Goal: Transaction & Acquisition: Purchase product/service

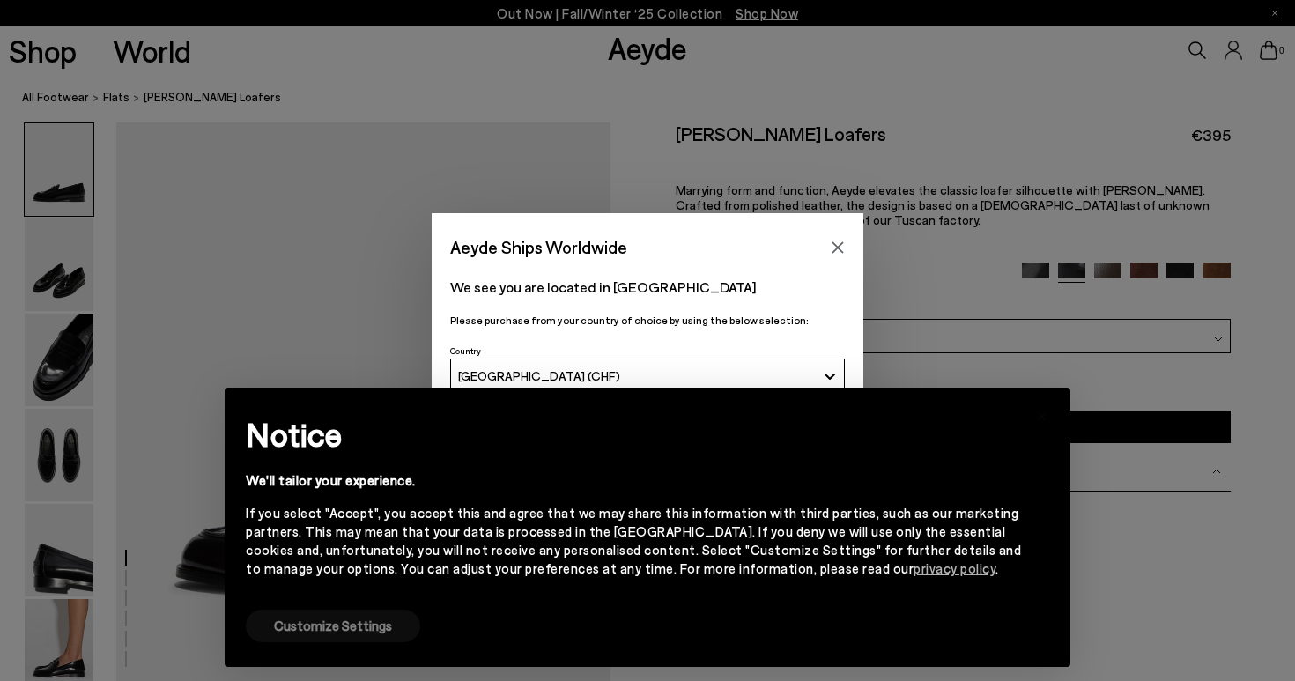
click at [327, 632] on button "Customize Settings" at bounding box center [333, 626] width 174 height 33
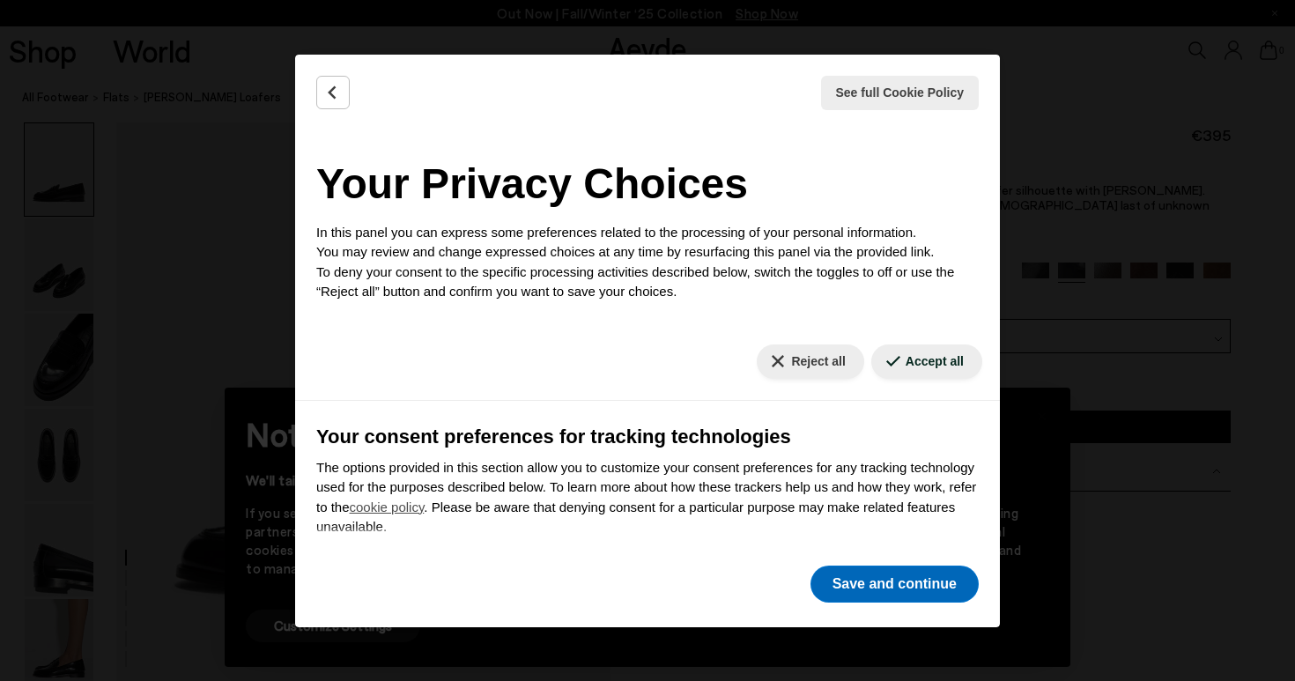
click at [833, 587] on button "Save and continue" at bounding box center [895, 584] width 168 height 37
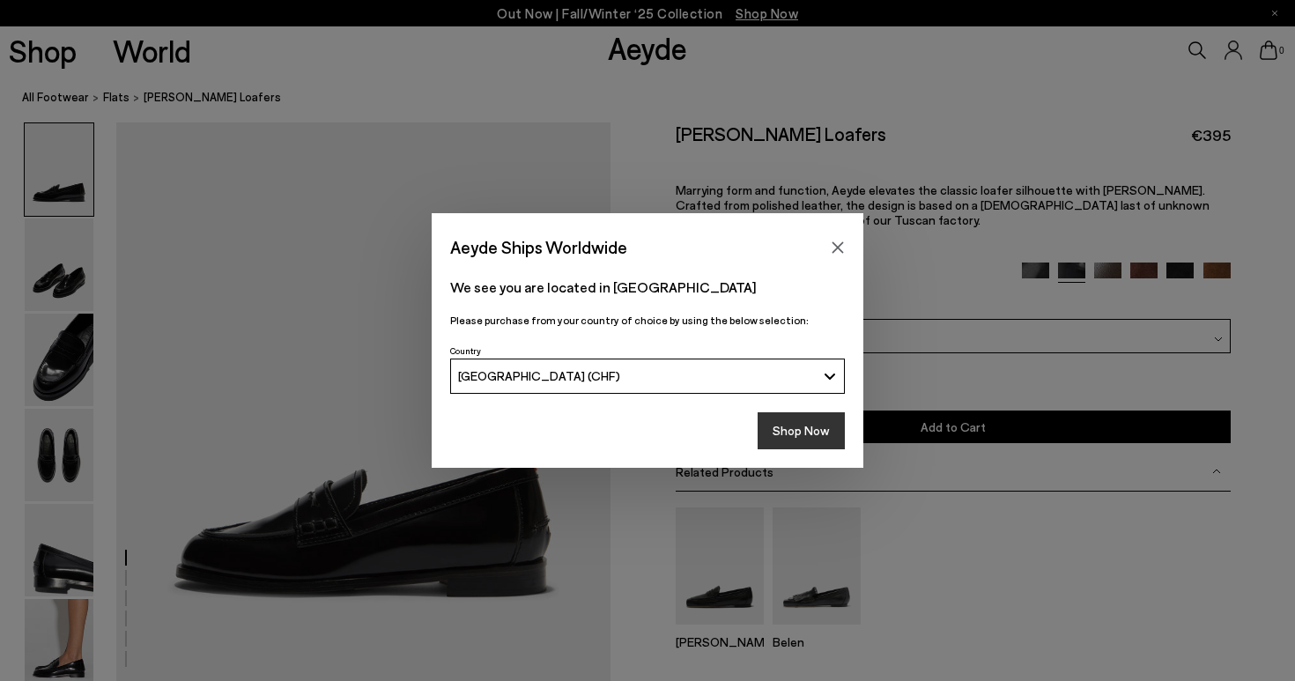
click at [800, 431] on button "Shop Now" at bounding box center [801, 430] width 87 height 37
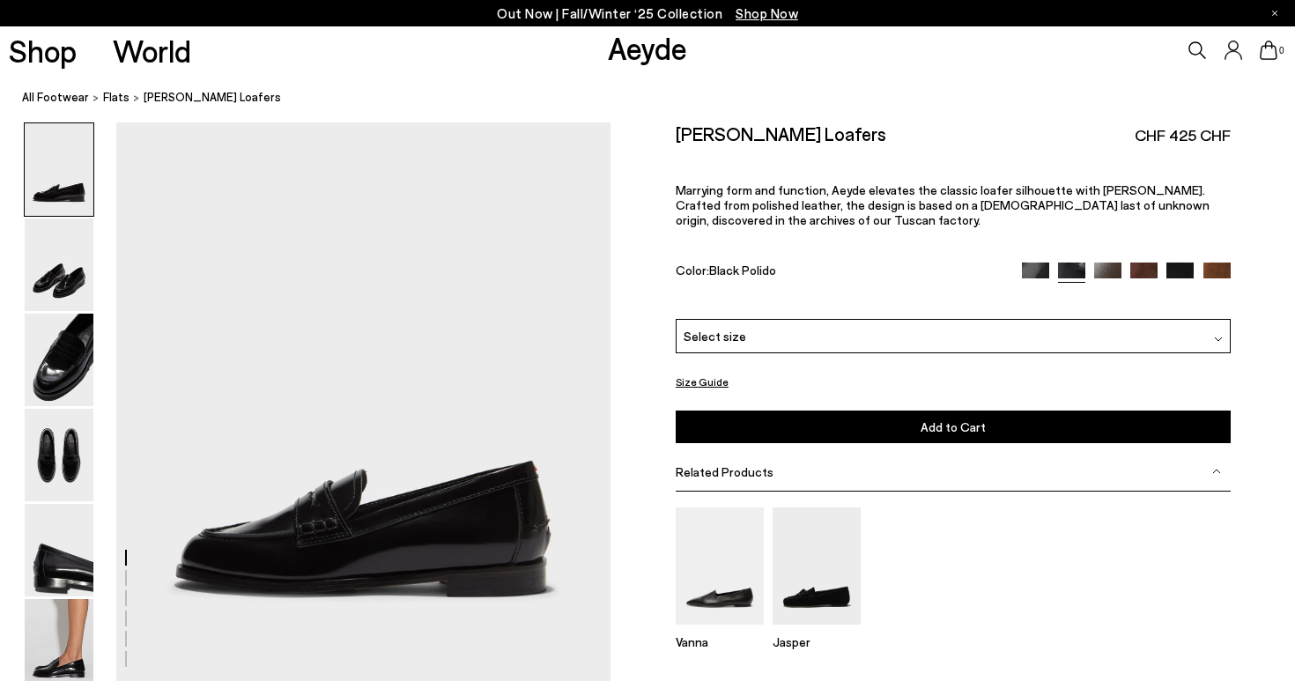
click at [827, 333] on div "Select size" at bounding box center [953, 336] width 555 height 34
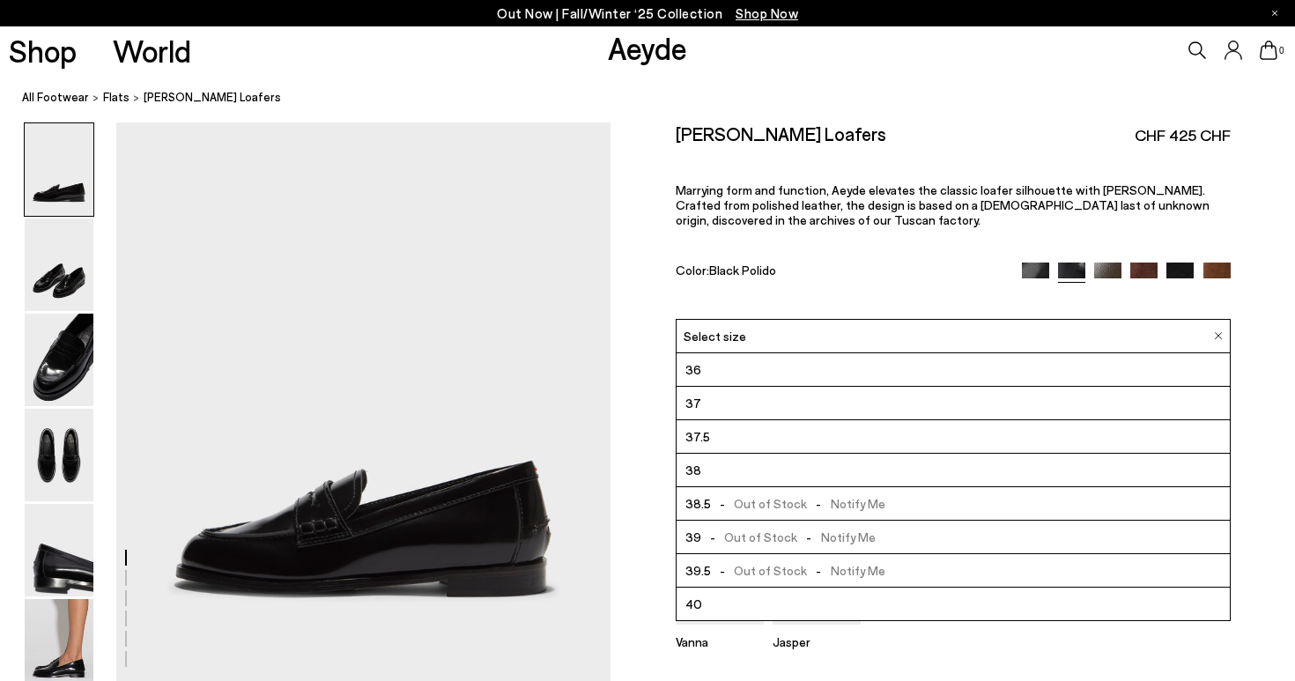
click at [773, 537] on span "- Out of Stock - Notify Me" at bounding box center [788, 537] width 174 height 22
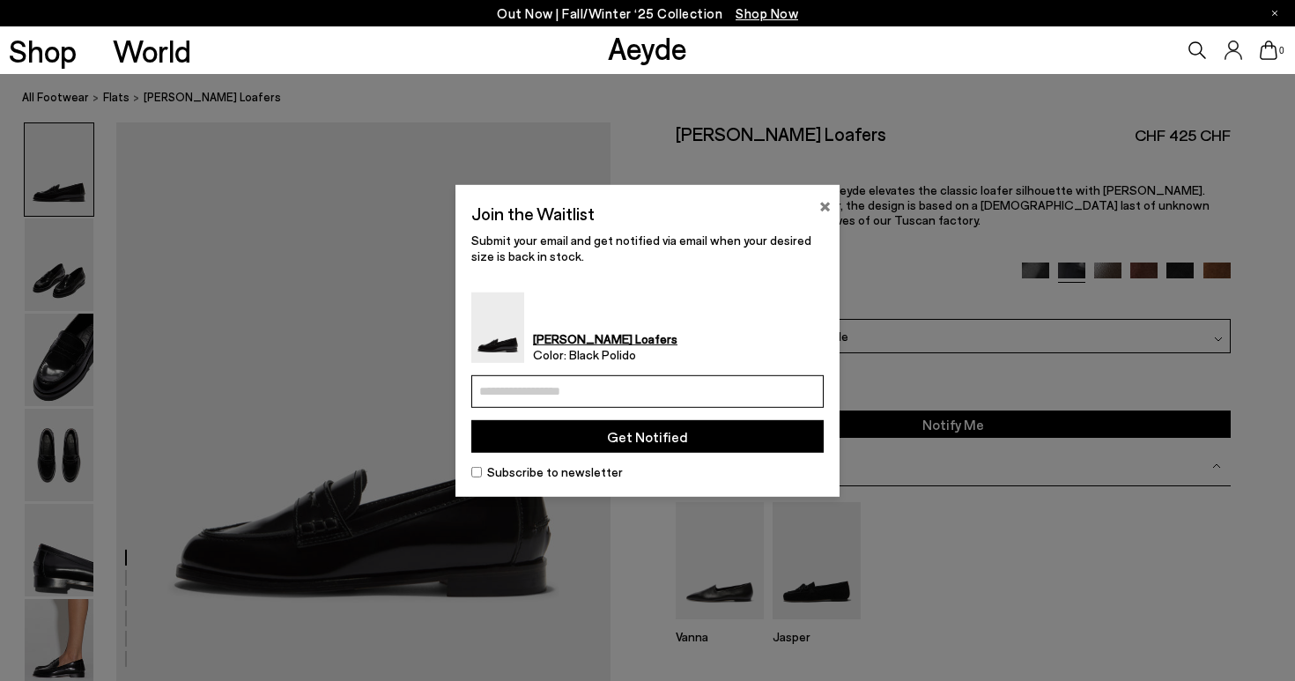
click at [825, 205] on button "×" at bounding box center [824, 203] width 11 height 21
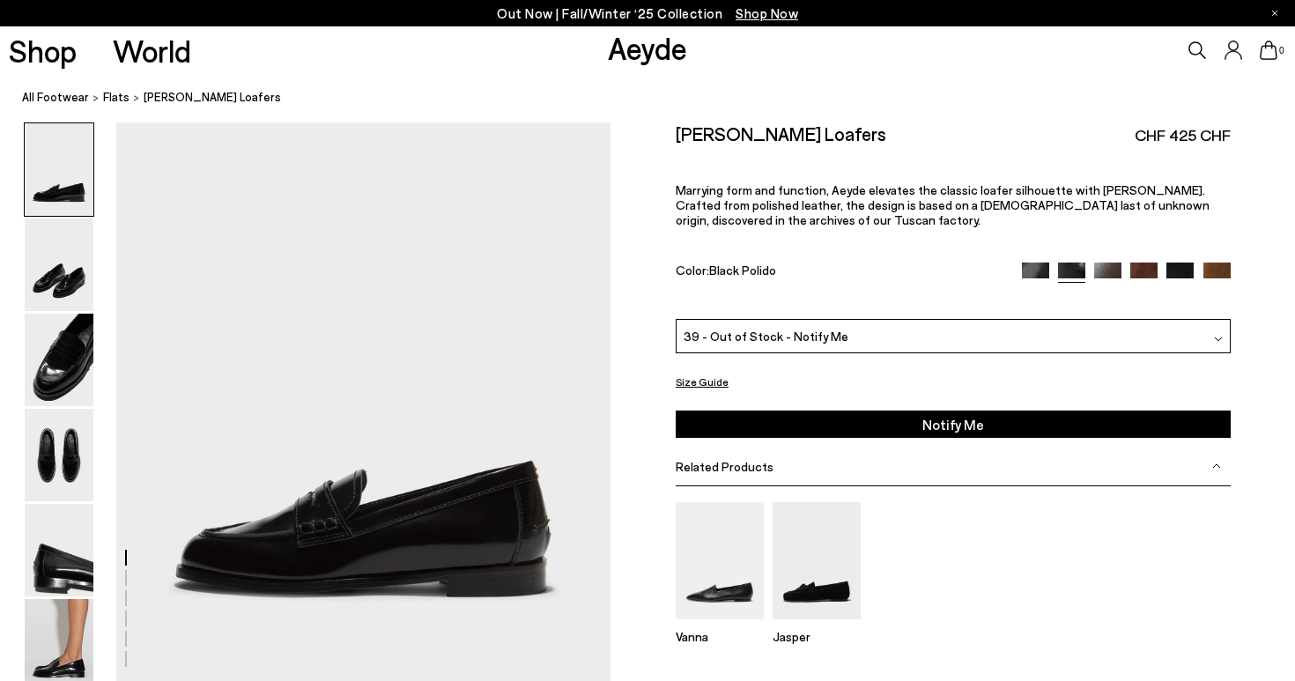
click at [1032, 276] on img at bounding box center [1035, 276] width 27 height 27
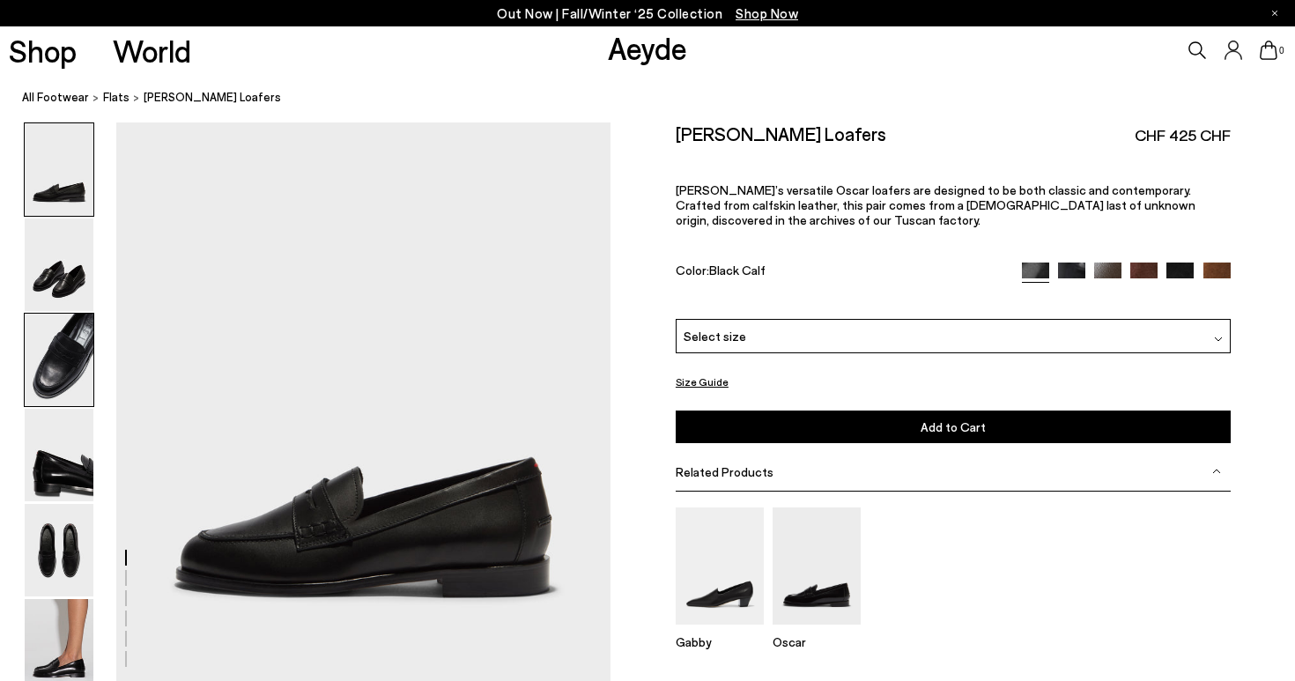
click at [70, 375] on img at bounding box center [59, 360] width 69 height 93
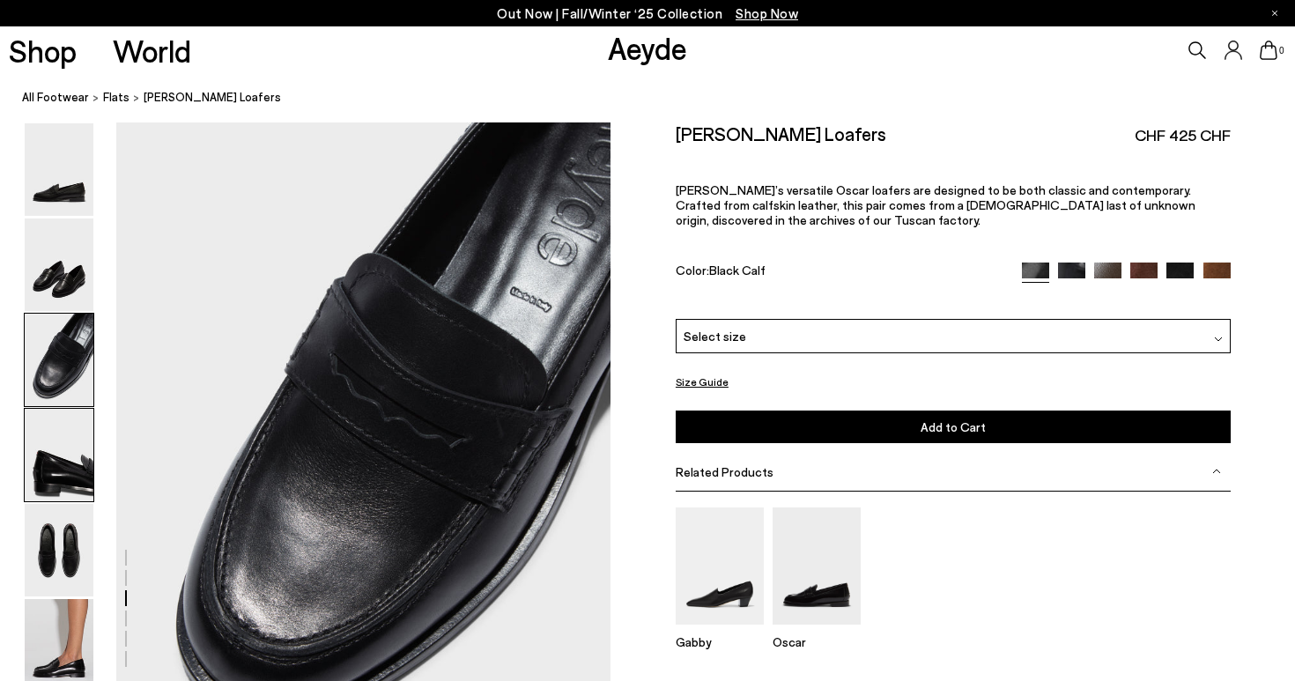
click at [56, 436] on img at bounding box center [59, 455] width 69 height 93
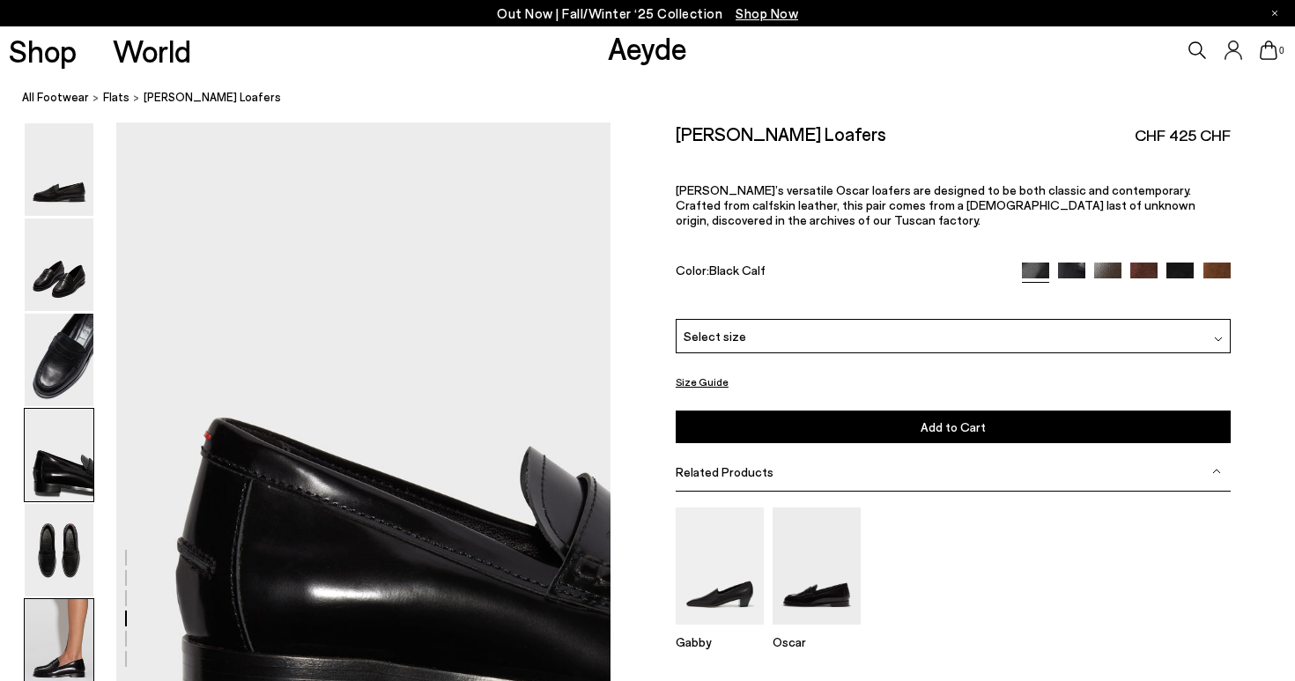
click at [43, 648] on img at bounding box center [59, 645] width 69 height 93
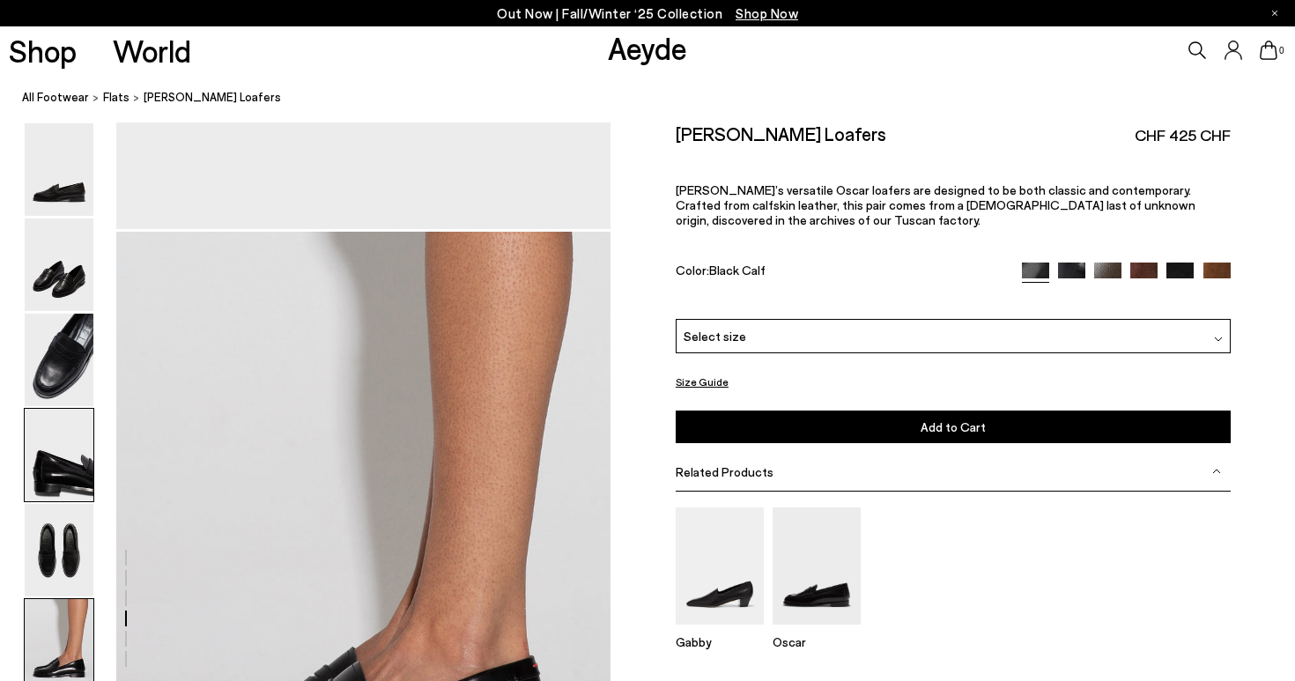
scroll to position [3331, 0]
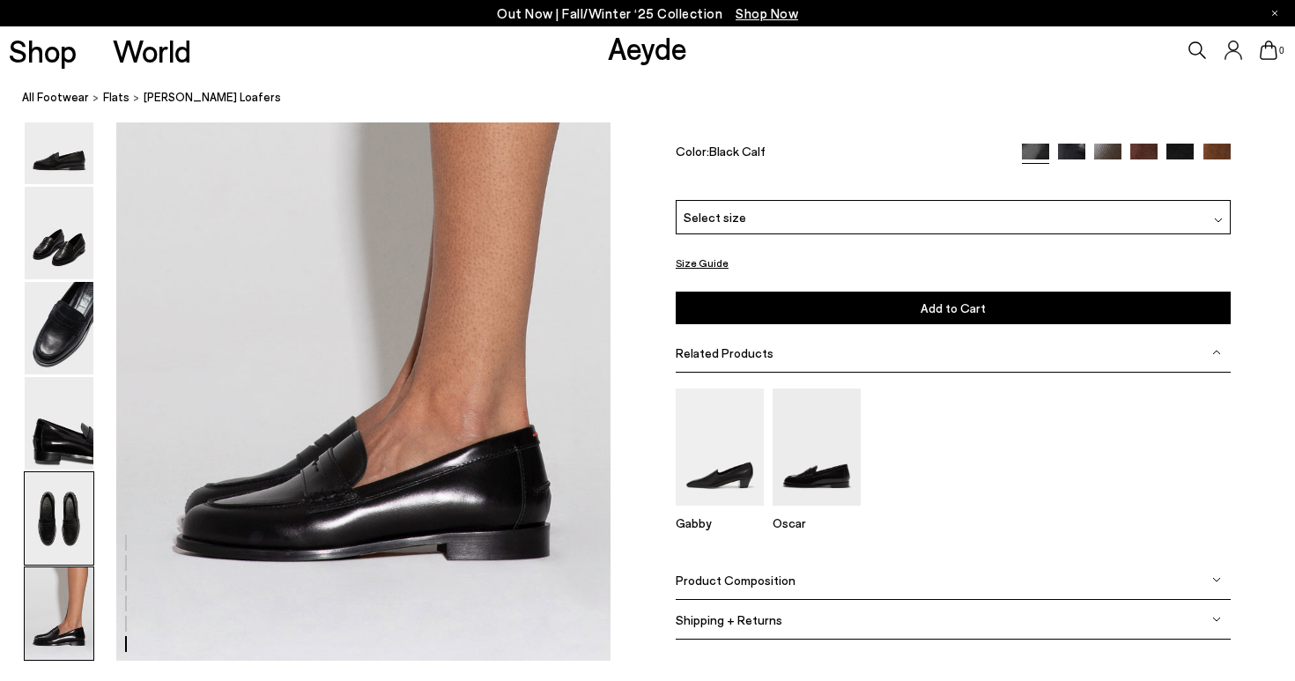
click at [69, 555] on img at bounding box center [59, 518] width 69 height 93
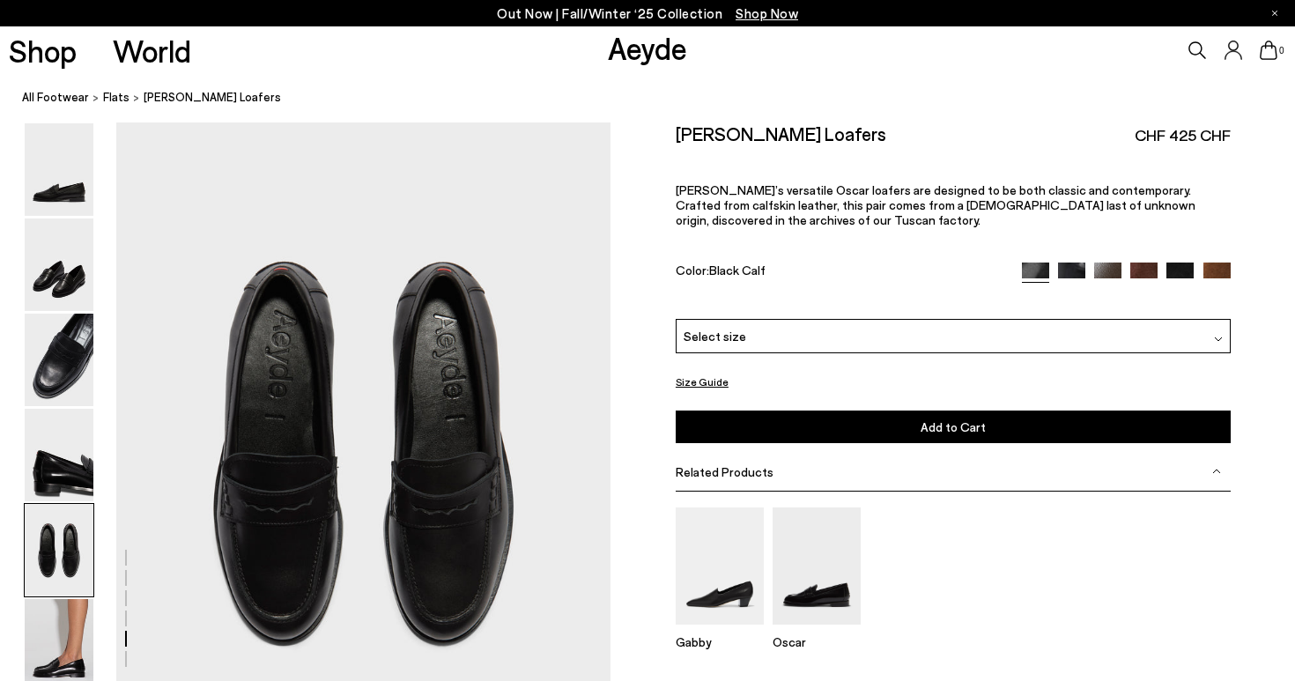
scroll to position [2572, 0]
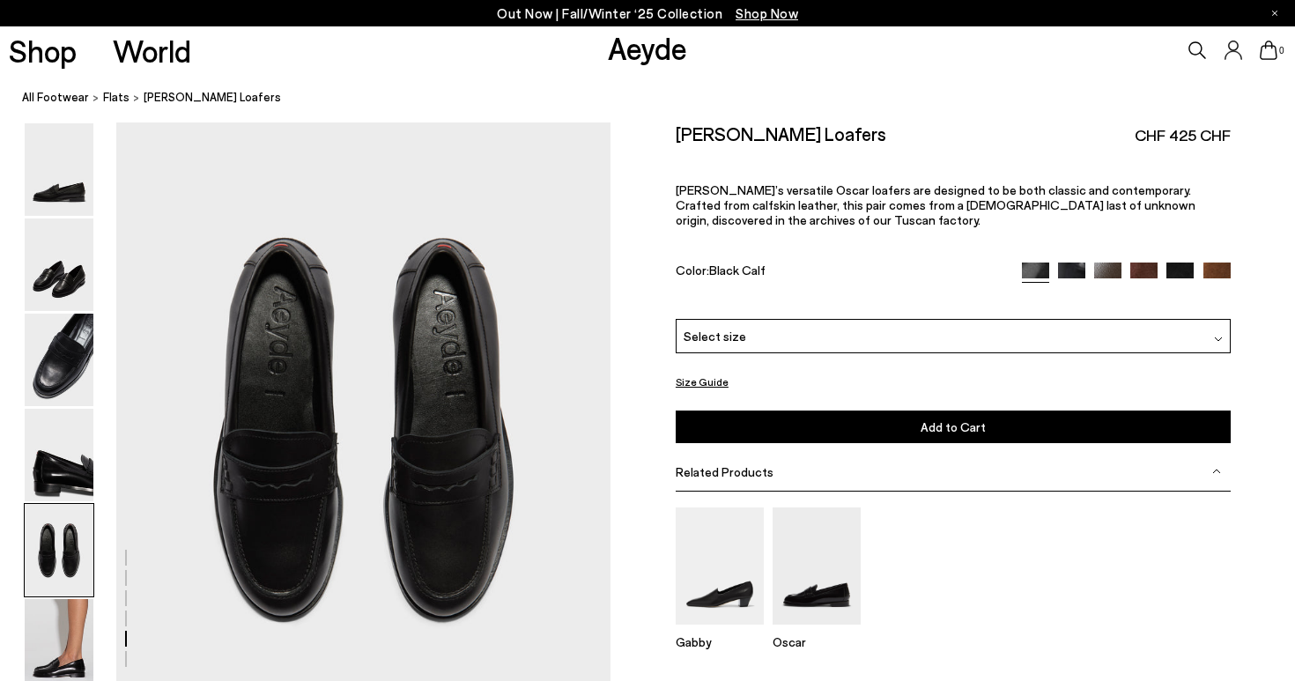
click at [722, 330] on span "Select size" at bounding box center [715, 336] width 63 height 19
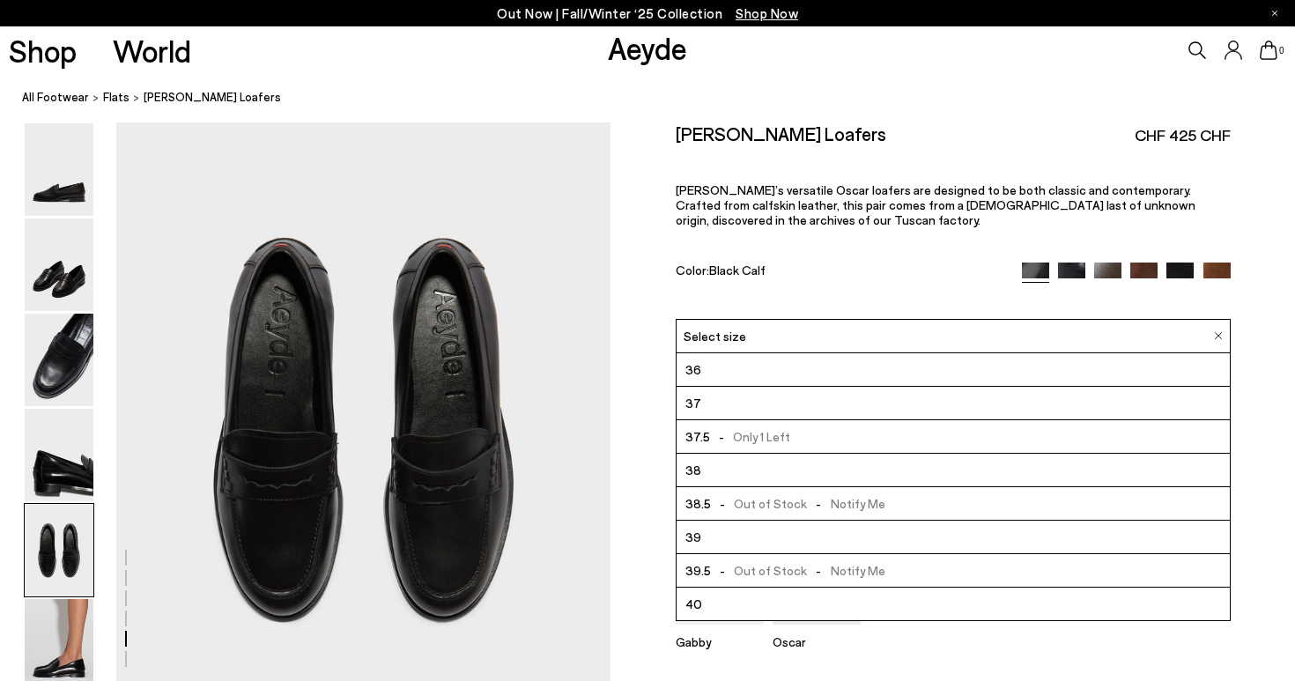
click at [721, 537] on li "39" at bounding box center [953, 537] width 553 height 33
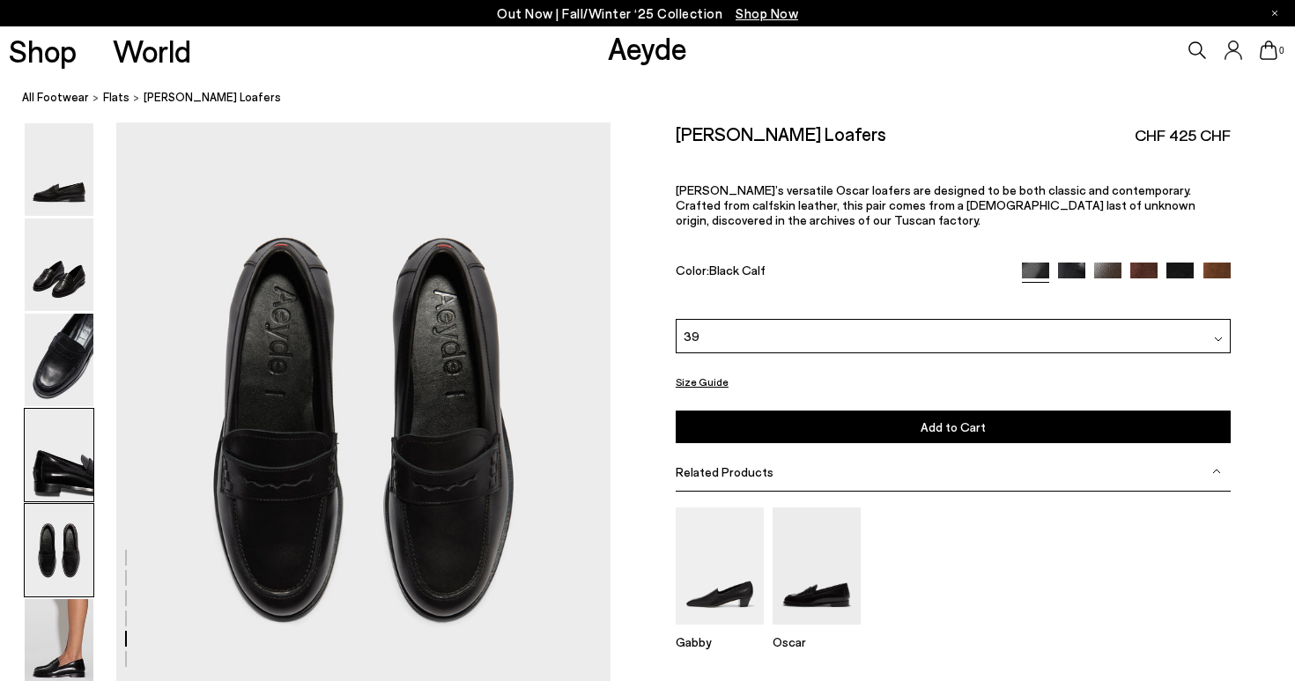
click at [41, 482] on img at bounding box center [59, 455] width 69 height 93
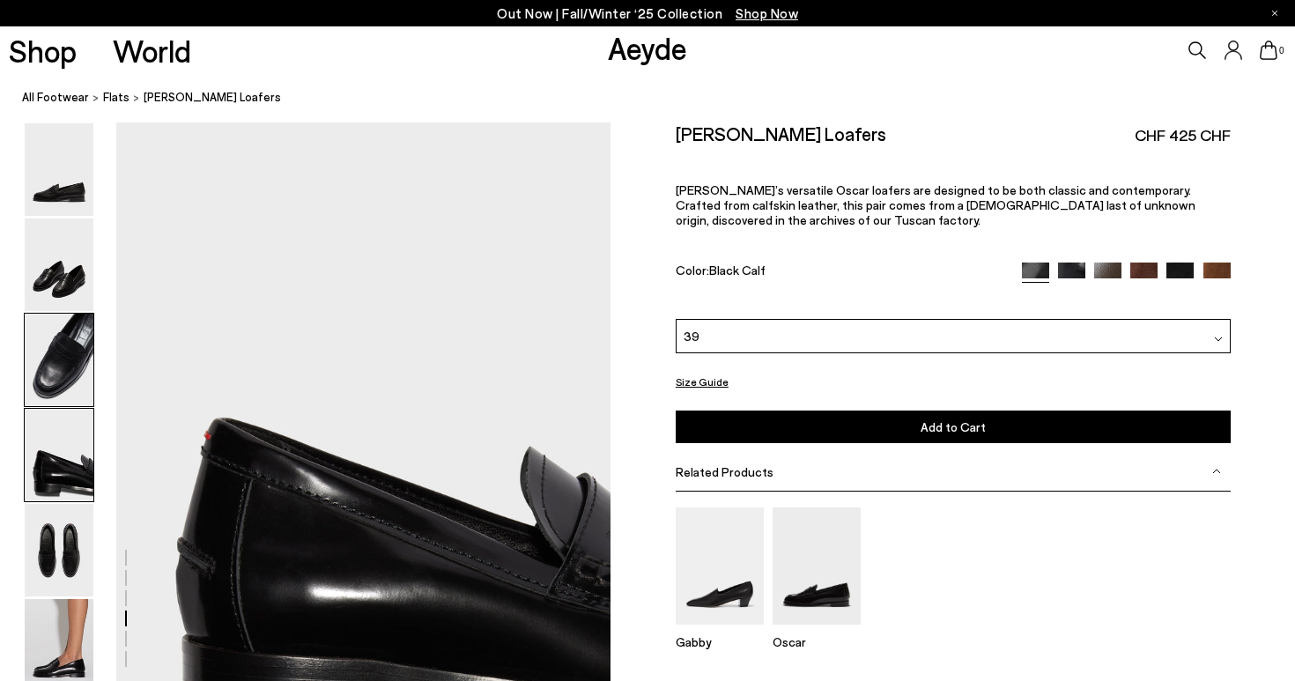
click at [52, 355] on img at bounding box center [59, 360] width 69 height 93
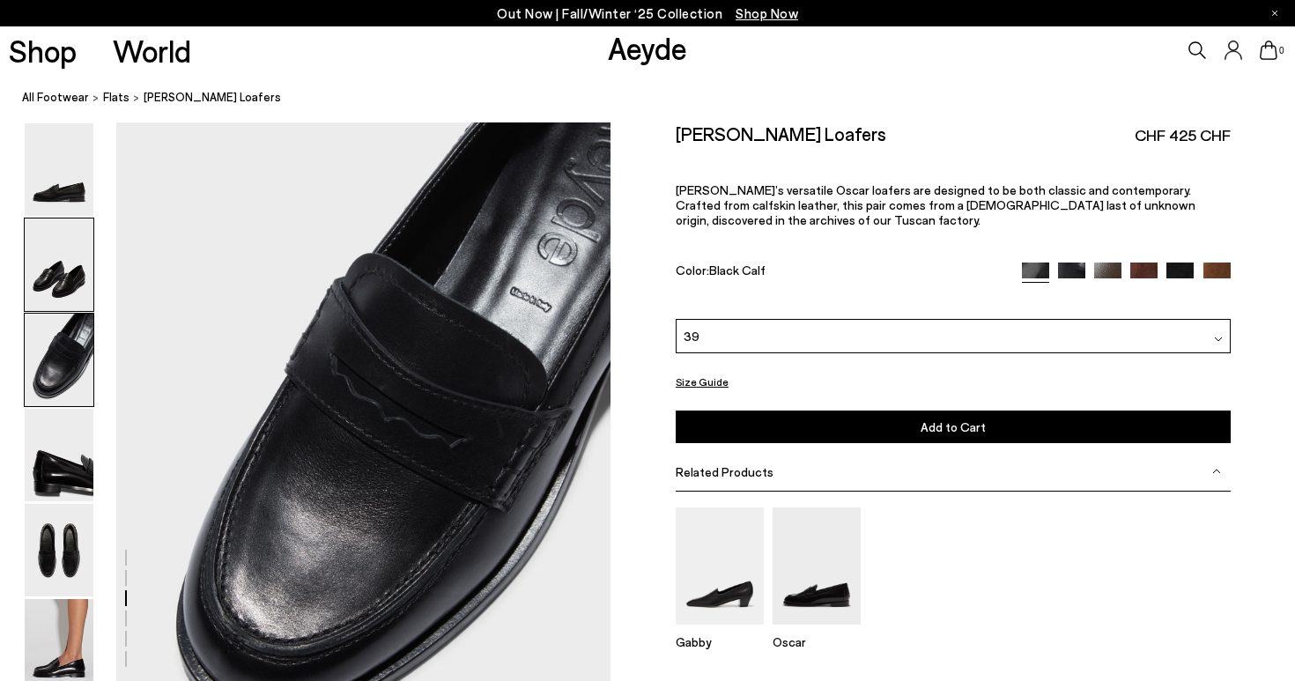
click at [51, 264] on img at bounding box center [59, 265] width 69 height 93
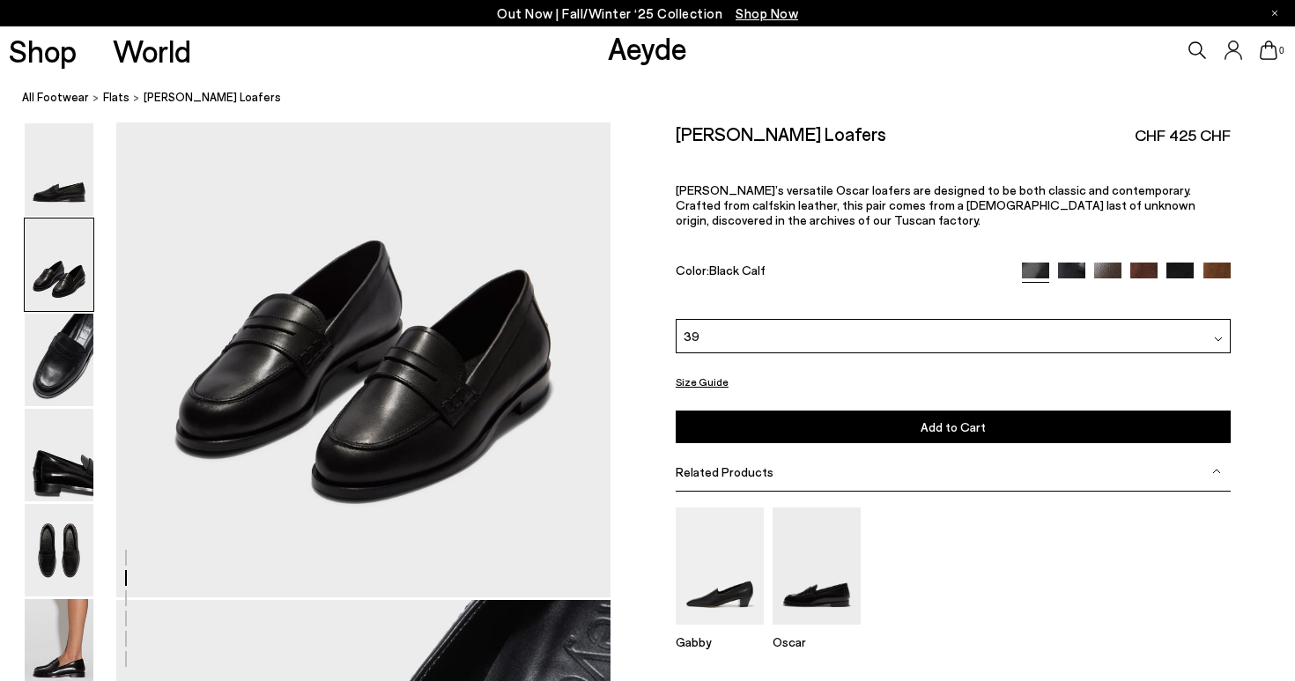
scroll to position [562, 0]
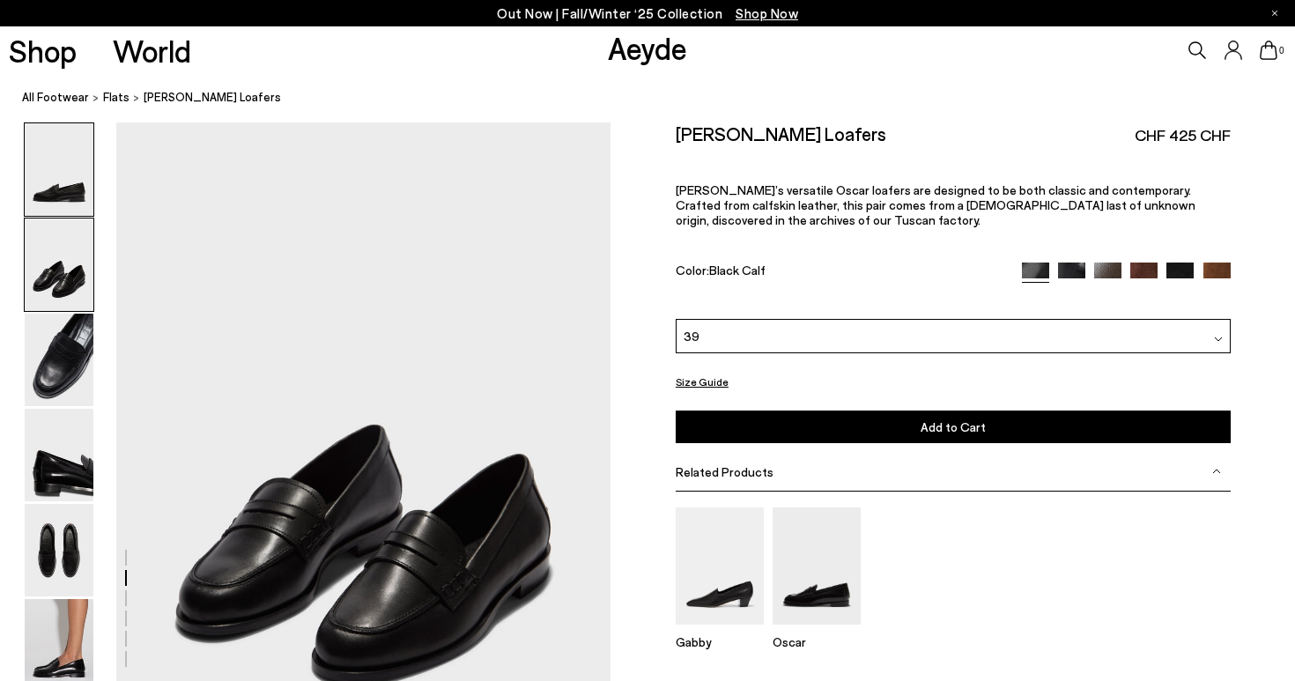
click at [52, 198] on img at bounding box center [59, 169] width 69 height 93
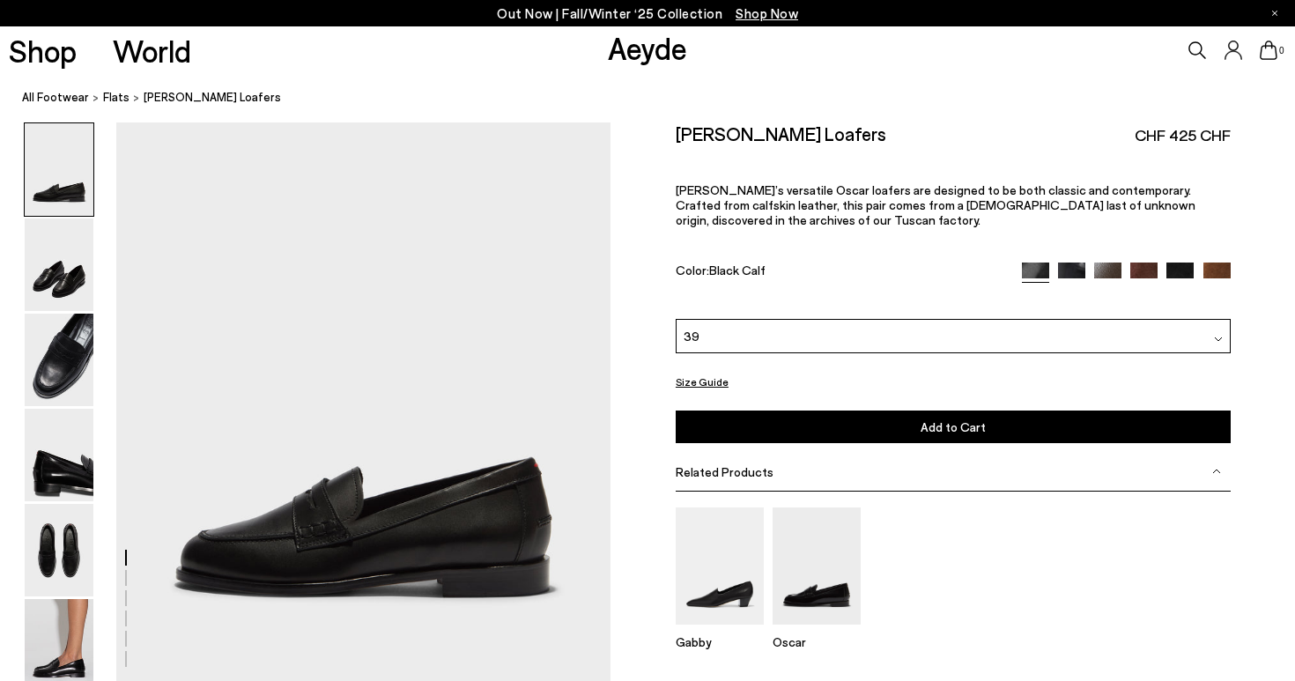
click at [1145, 272] on img at bounding box center [1143, 276] width 27 height 27
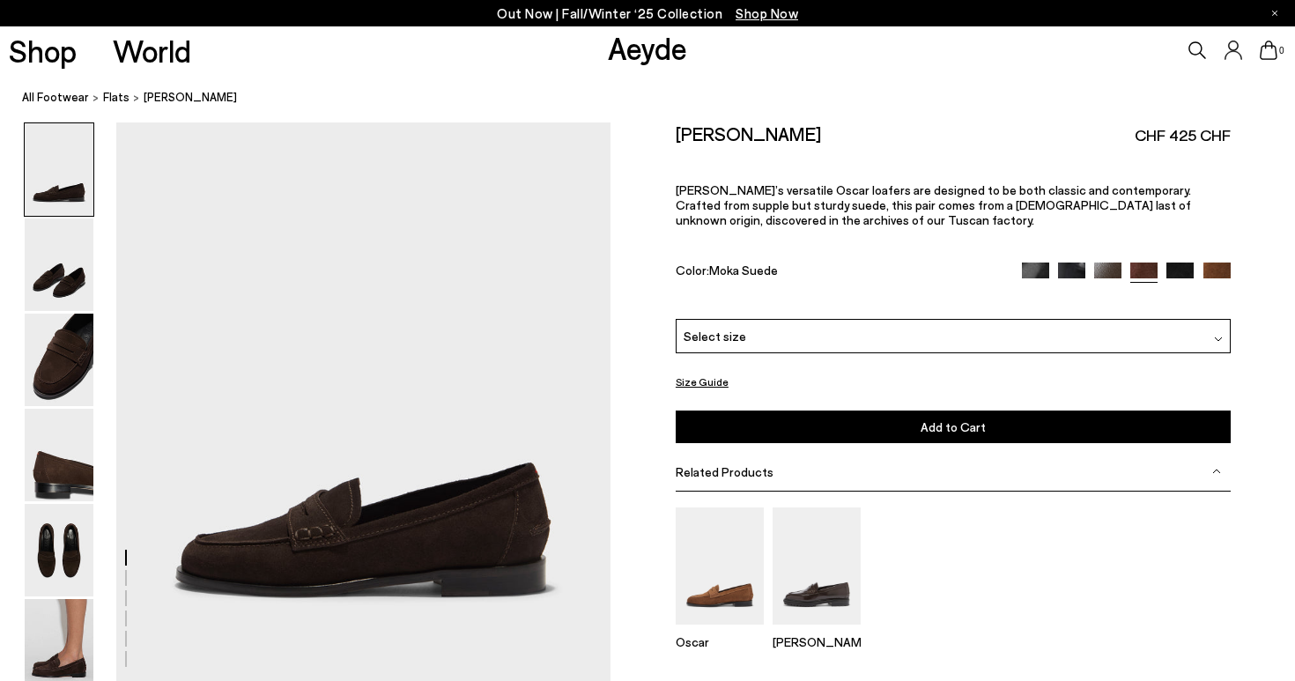
click at [1067, 320] on div "Select size" at bounding box center [953, 336] width 555 height 34
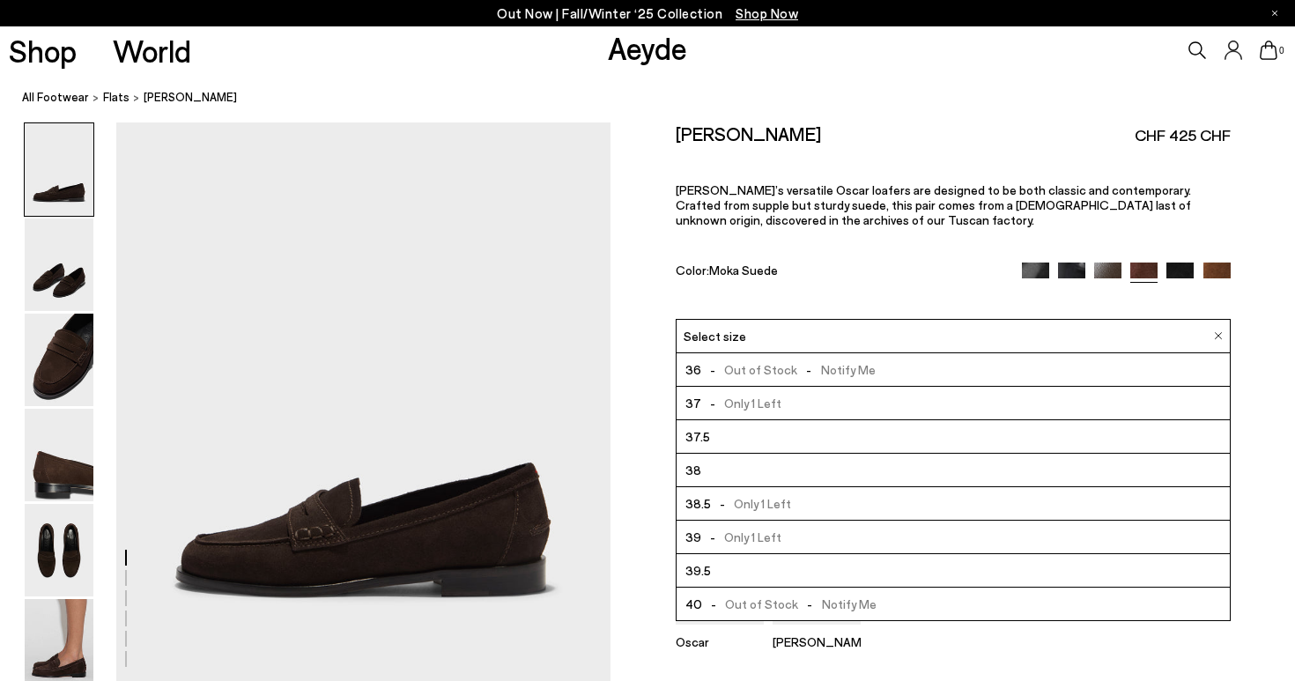
click at [937, 541] on li "39 - Only 1 Left" at bounding box center [953, 537] width 553 height 33
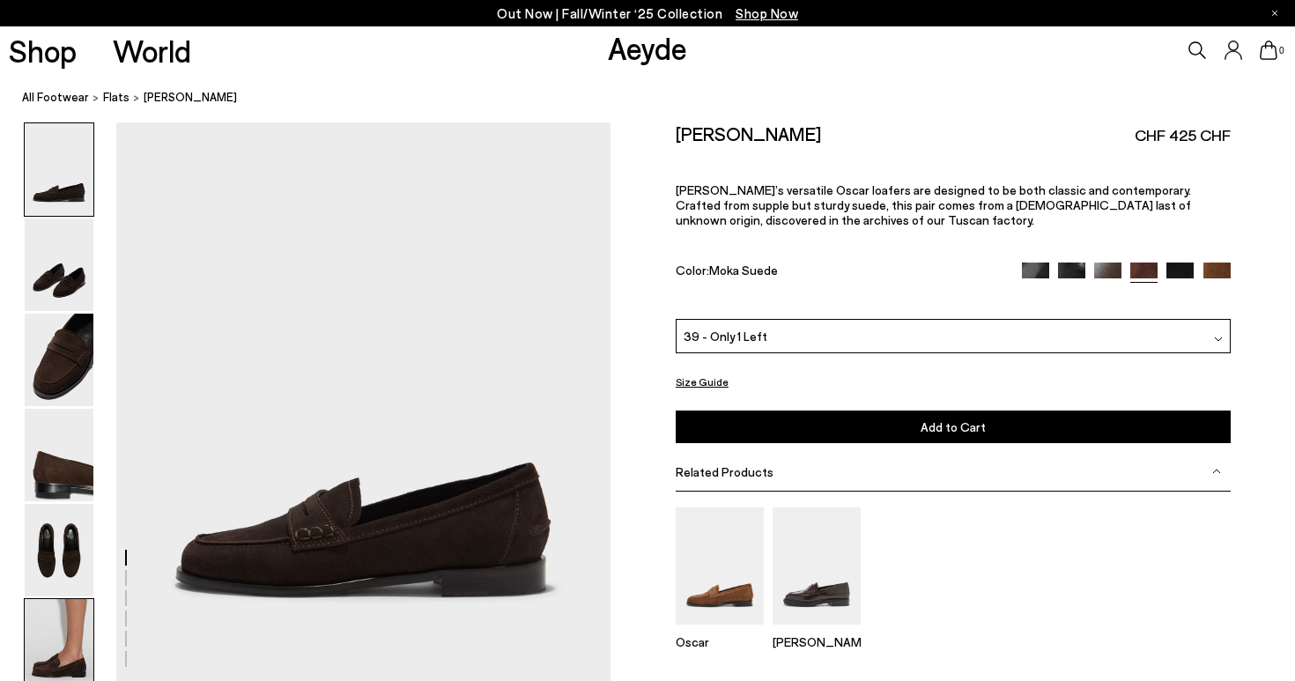
click at [27, 657] on img at bounding box center [59, 645] width 69 height 93
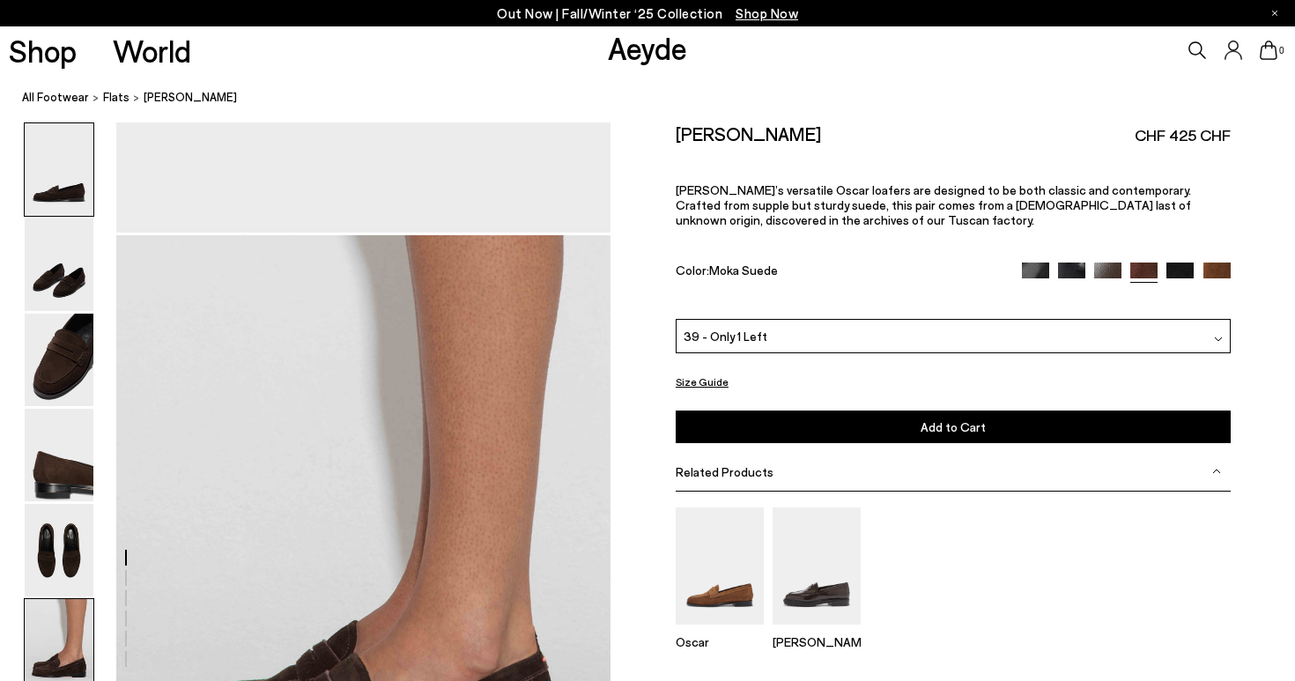
scroll to position [3331, 0]
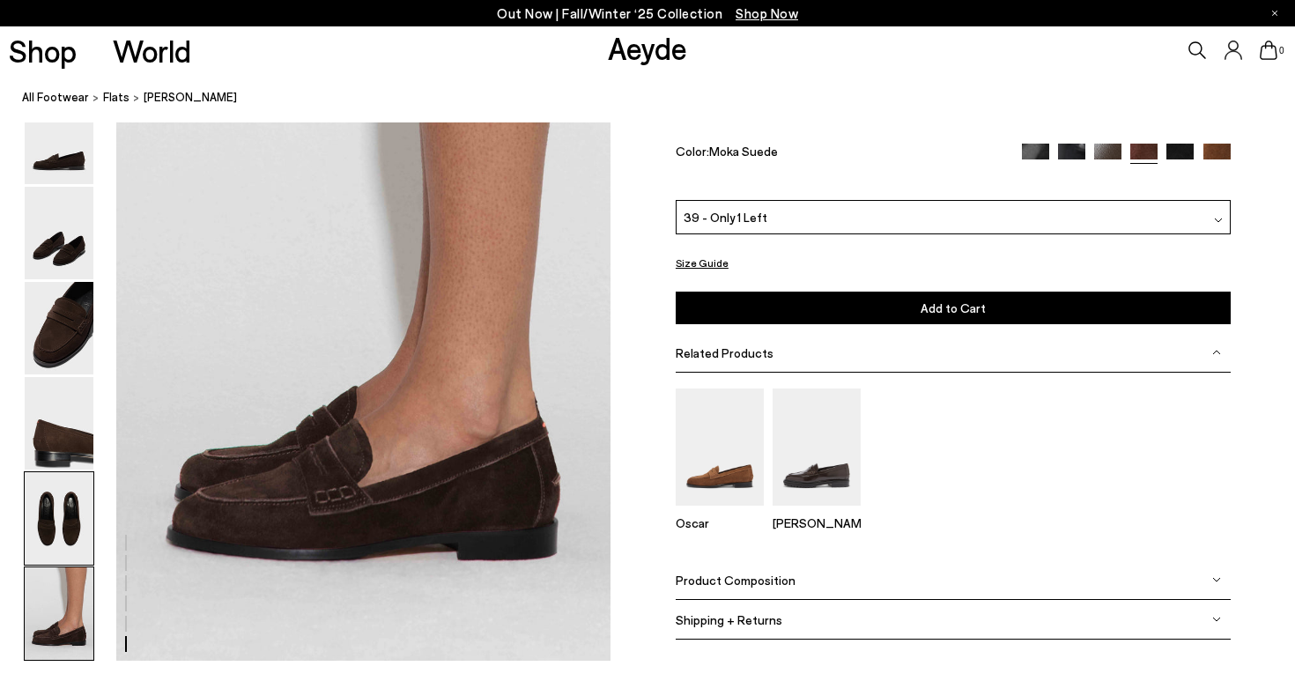
click at [45, 546] on img at bounding box center [59, 518] width 69 height 93
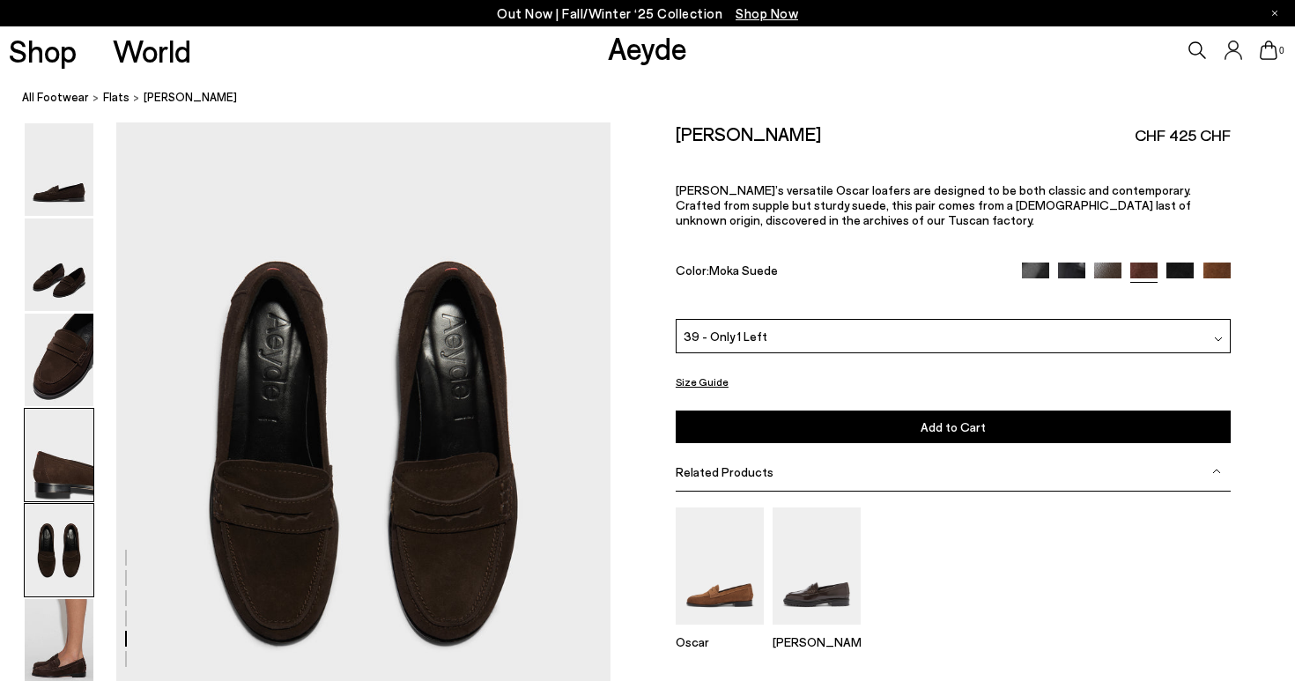
click at [54, 472] on img at bounding box center [59, 455] width 69 height 93
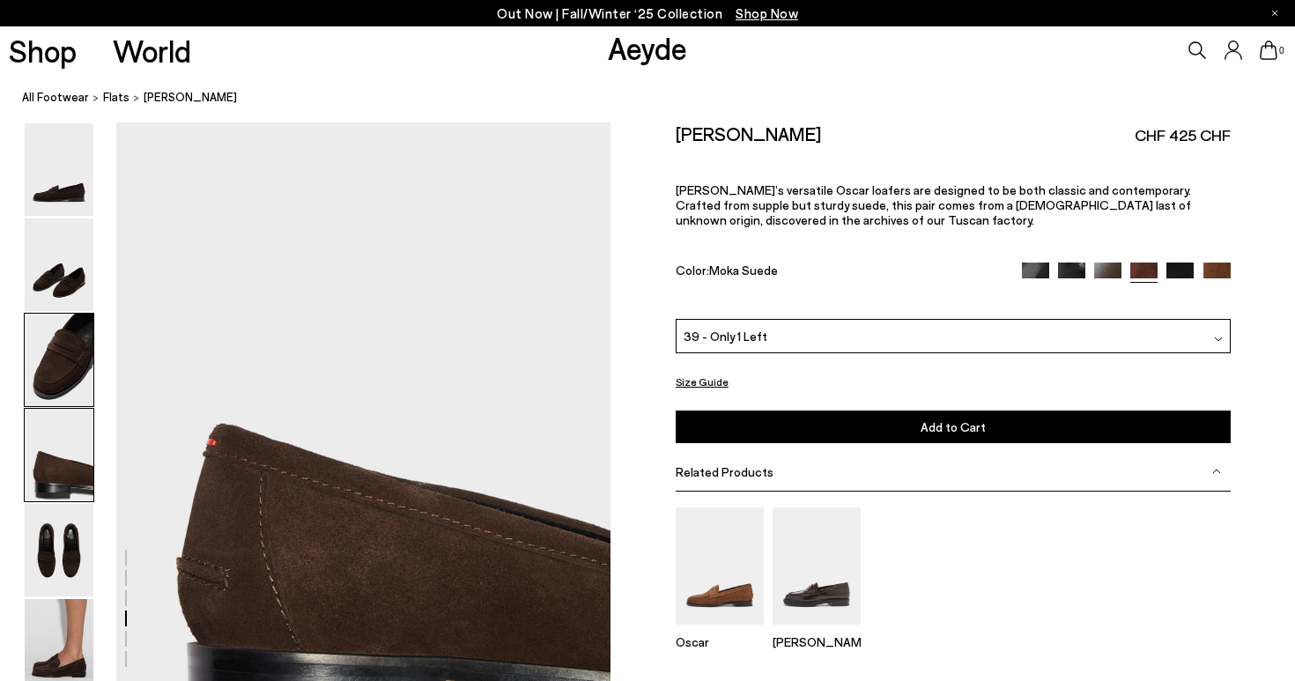
click at [57, 339] on img at bounding box center [59, 360] width 69 height 93
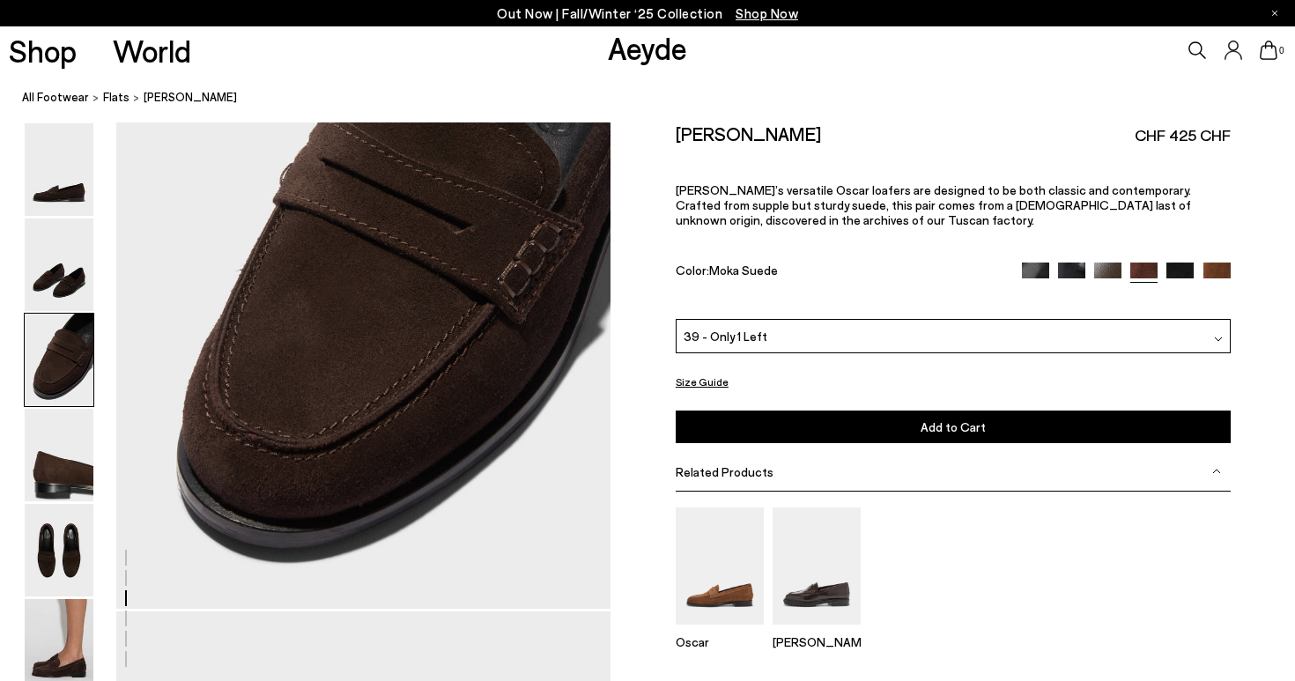
scroll to position [1224, 0]
